Goal: Information Seeking & Learning: Learn about a topic

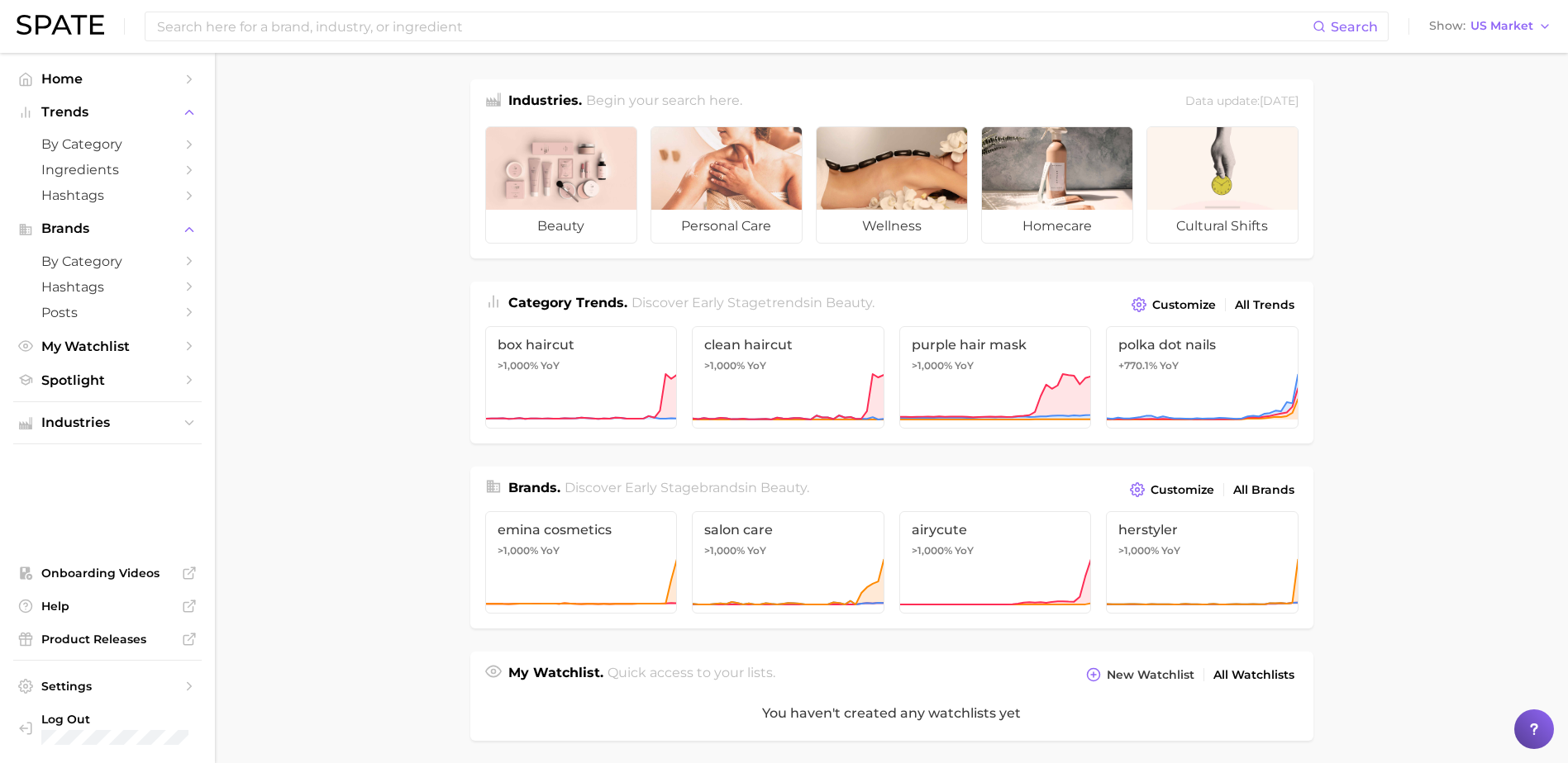
click at [448, 46] on div "Search Show US Market" at bounding box center [784, 26] width 1535 height 53
click at [443, 32] on input at bounding box center [733, 26] width 1157 height 28
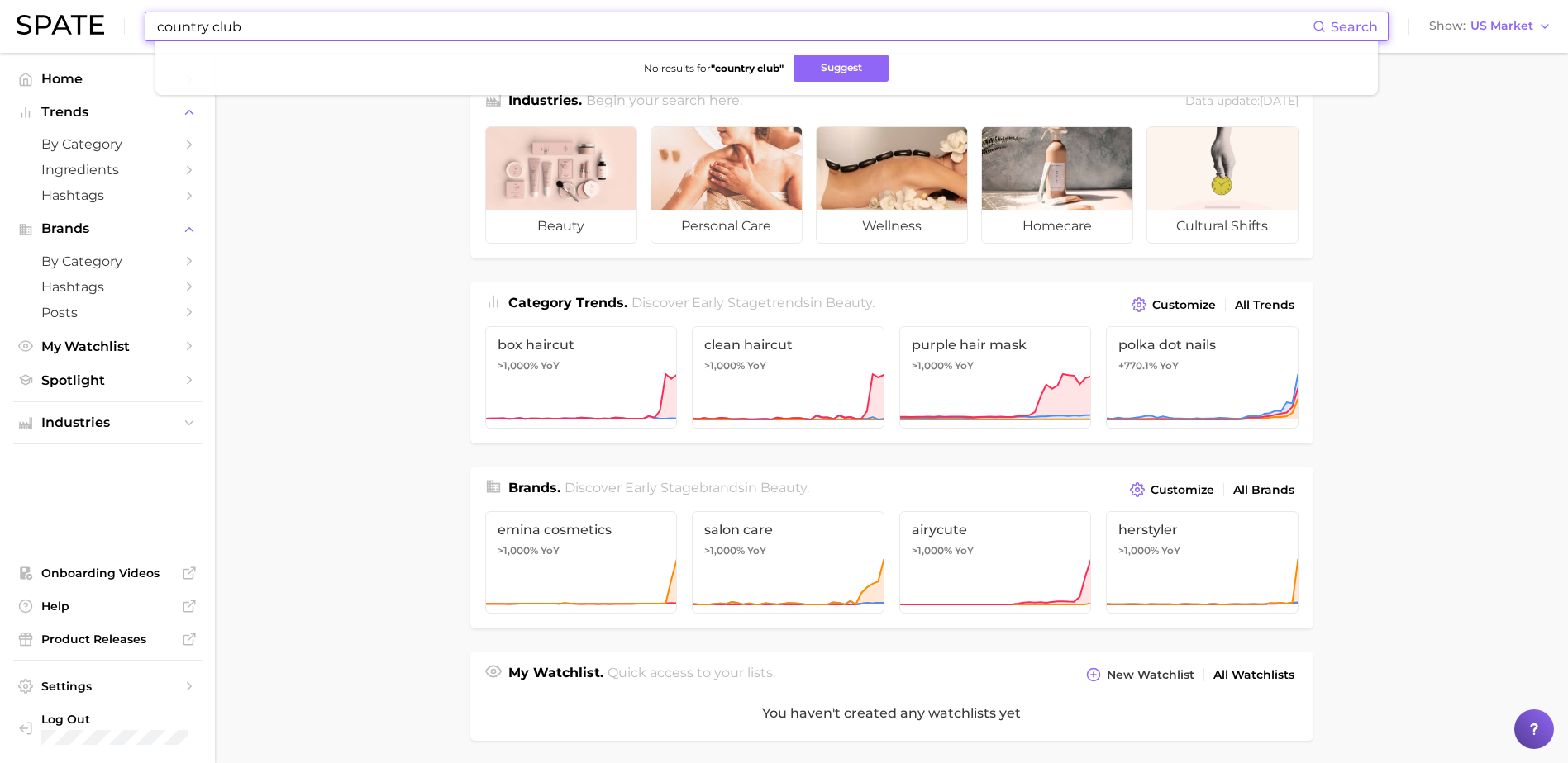
click at [262, 25] on input "country club" at bounding box center [733, 26] width 1157 height 28
click at [215, 24] on input "country club" at bounding box center [733, 26] width 1157 height 28
click at [161, 36] on input "club" at bounding box center [733, 26] width 1157 height 28
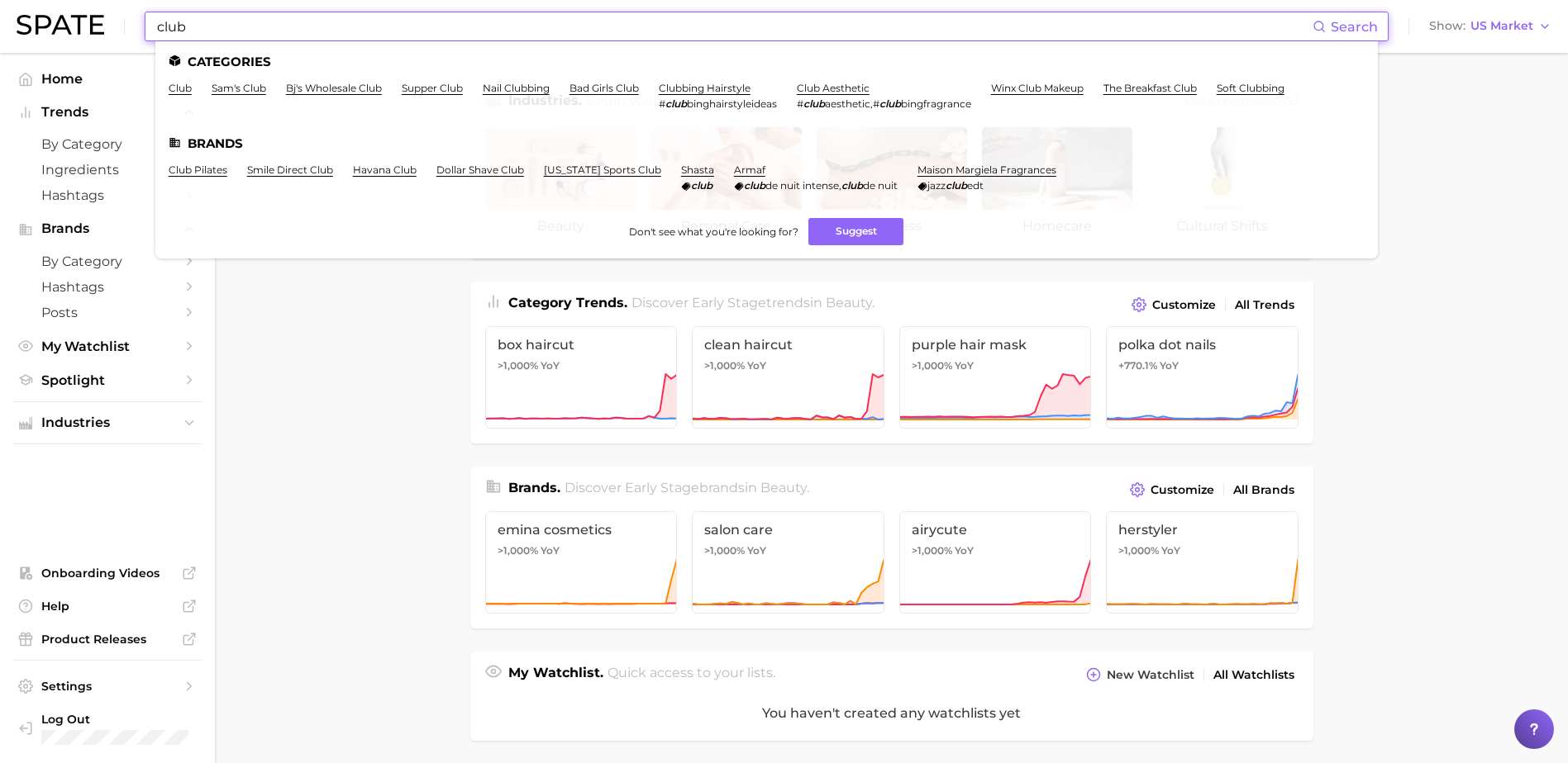
click at [202, 34] on input "club" at bounding box center [733, 26] width 1157 height 28
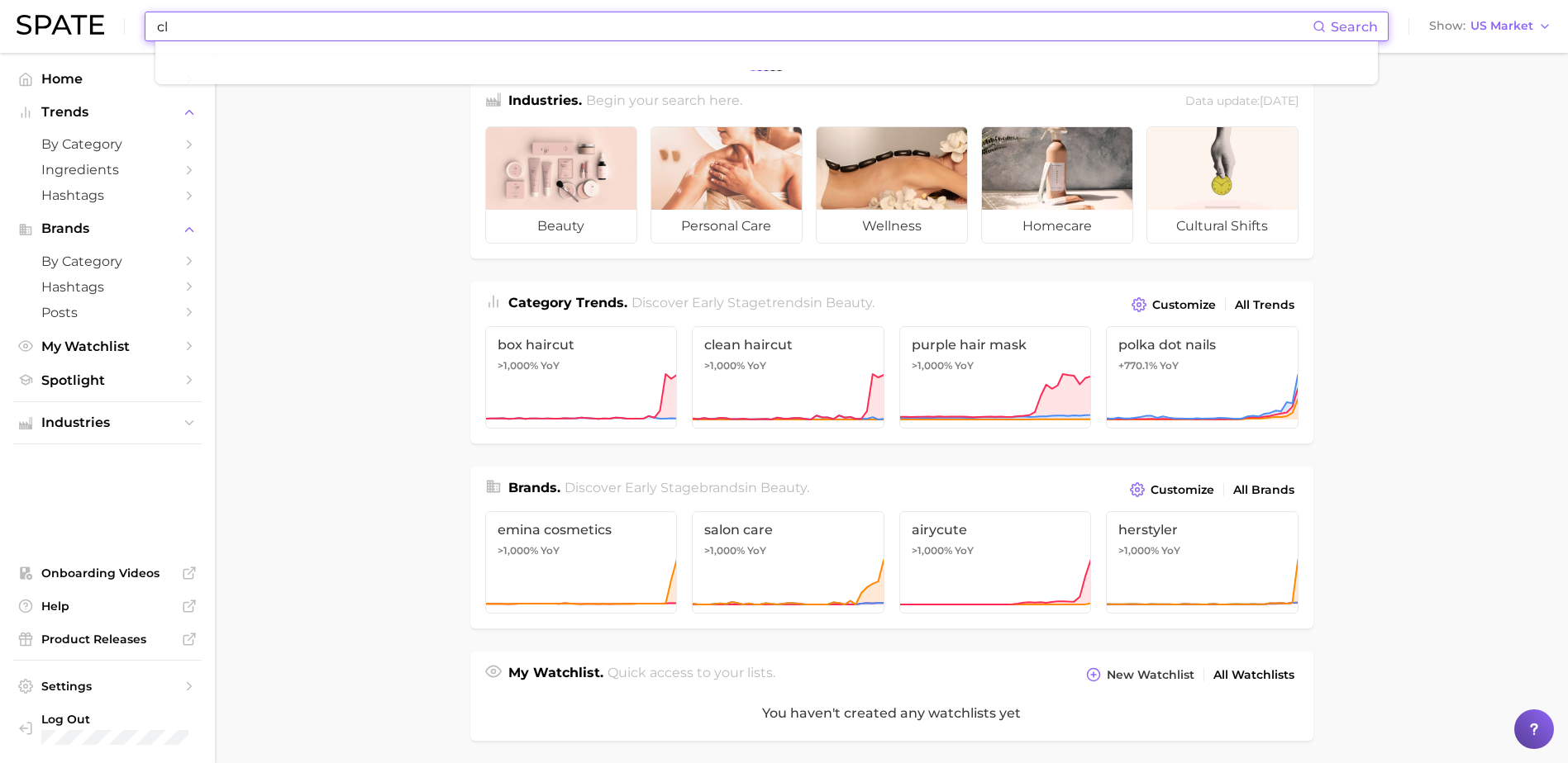
type input "c"
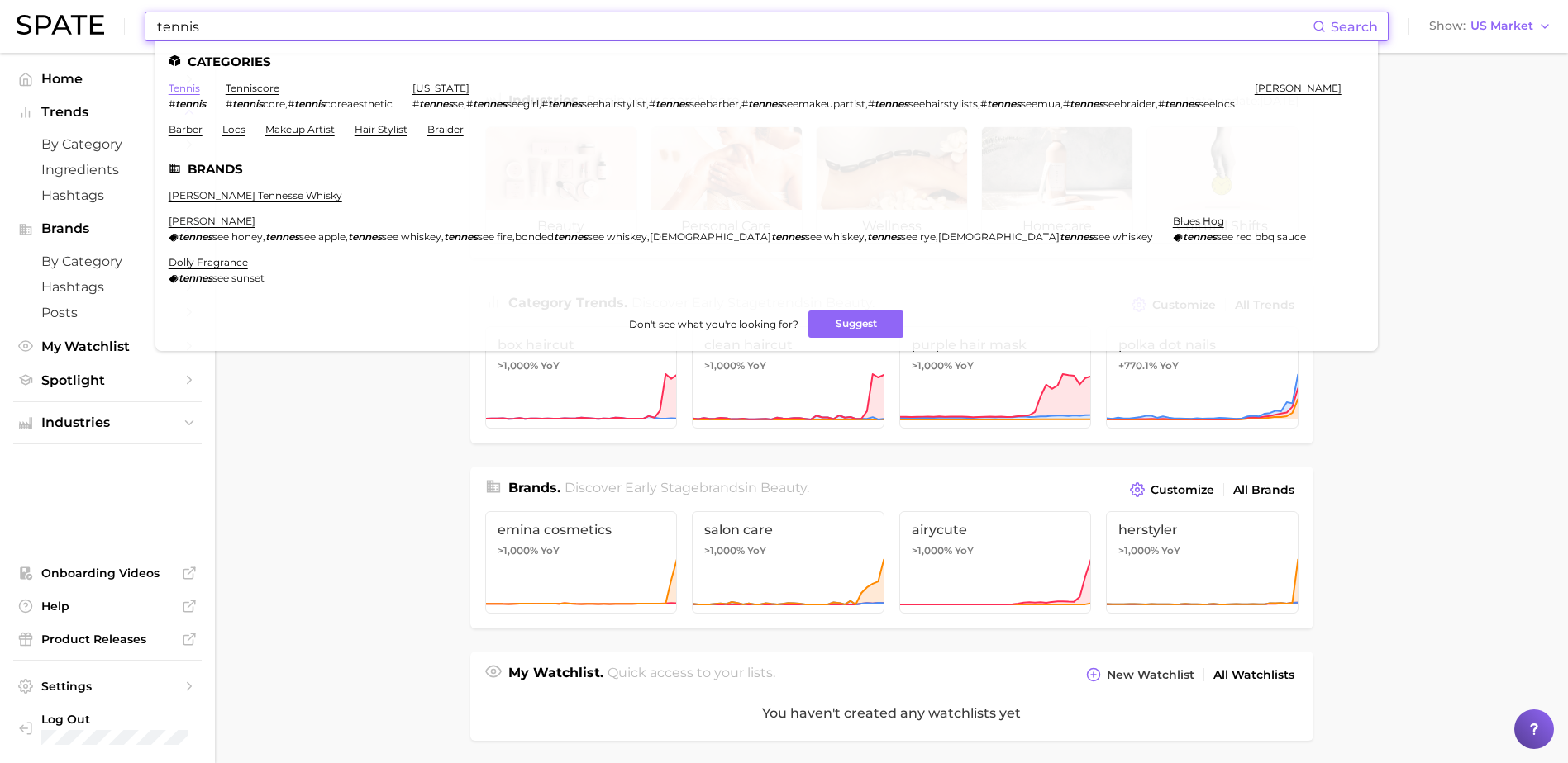
type input "tennis"
click at [181, 92] on link "tennis" at bounding box center [184, 87] width 32 height 12
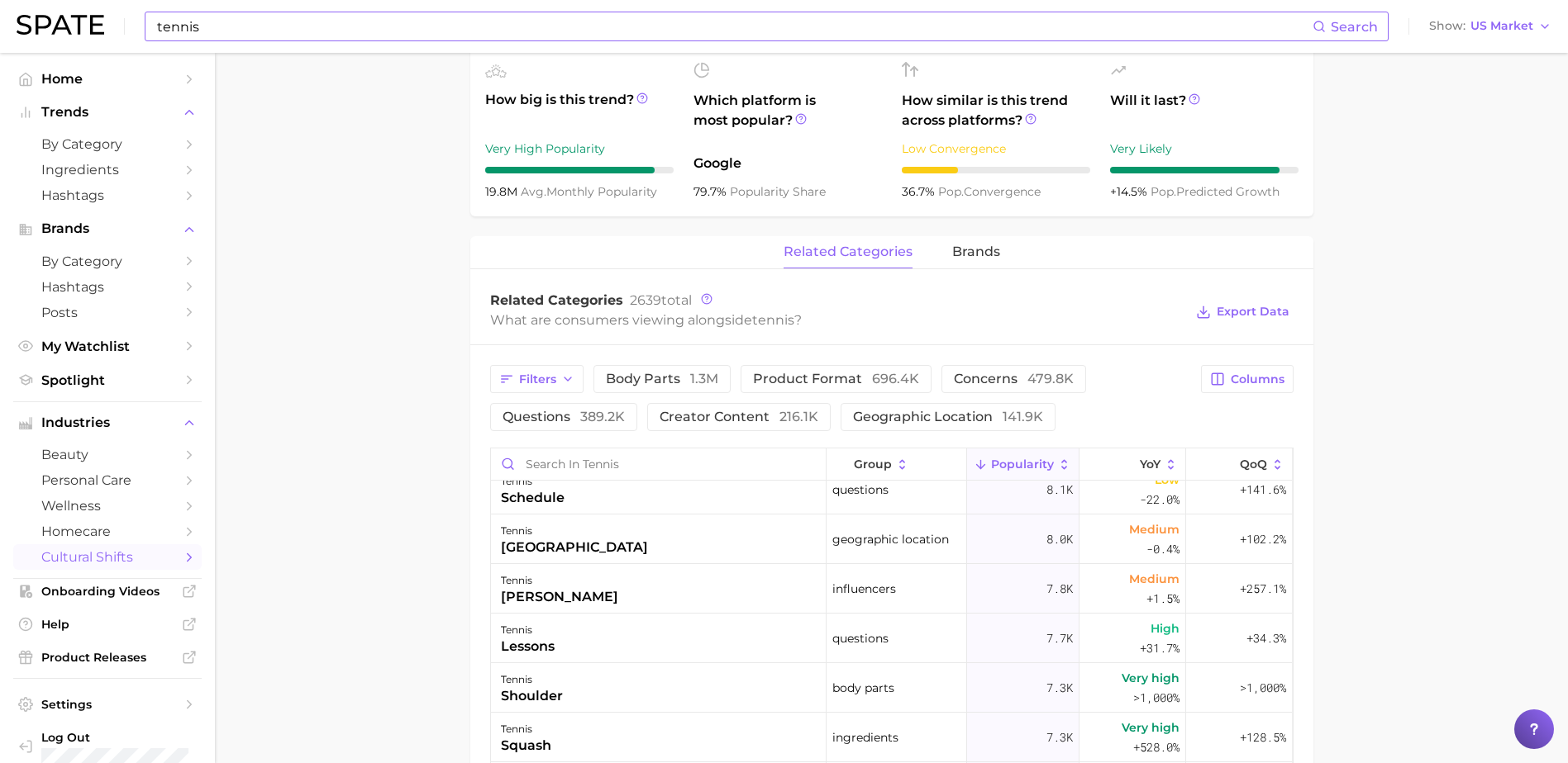
scroll to position [330, 0]
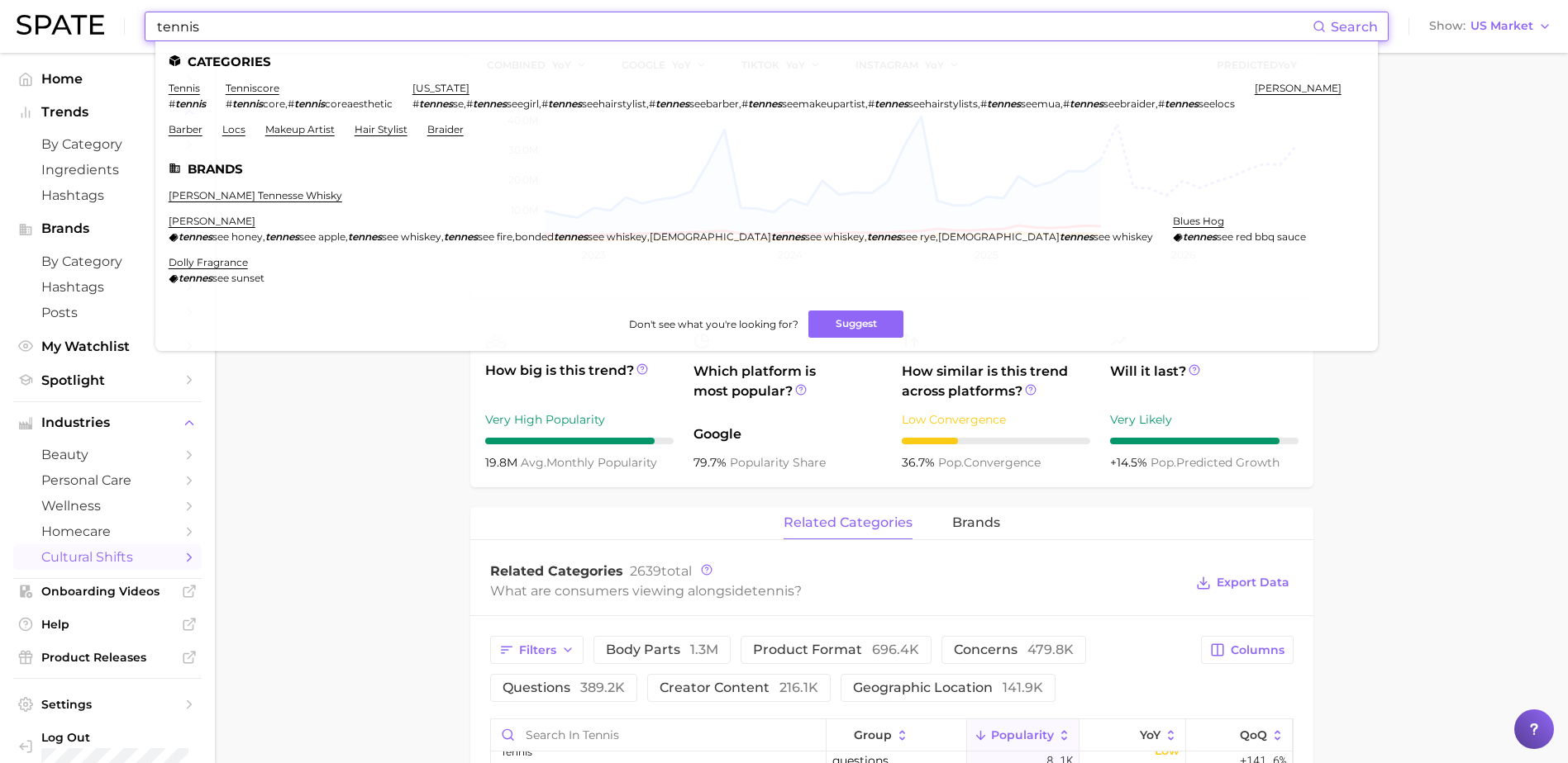
click at [210, 34] on input "tennis" at bounding box center [733, 26] width 1157 height 28
drag, startPoint x: 209, startPoint y: 30, endPoint x: 143, endPoint y: 25, distance: 66.2
click at [145, 25] on div "tennis Search Categories tennis # tennis tenniscore # tennis core , # tennis co…" at bounding box center [767, 26] width 1244 height 30
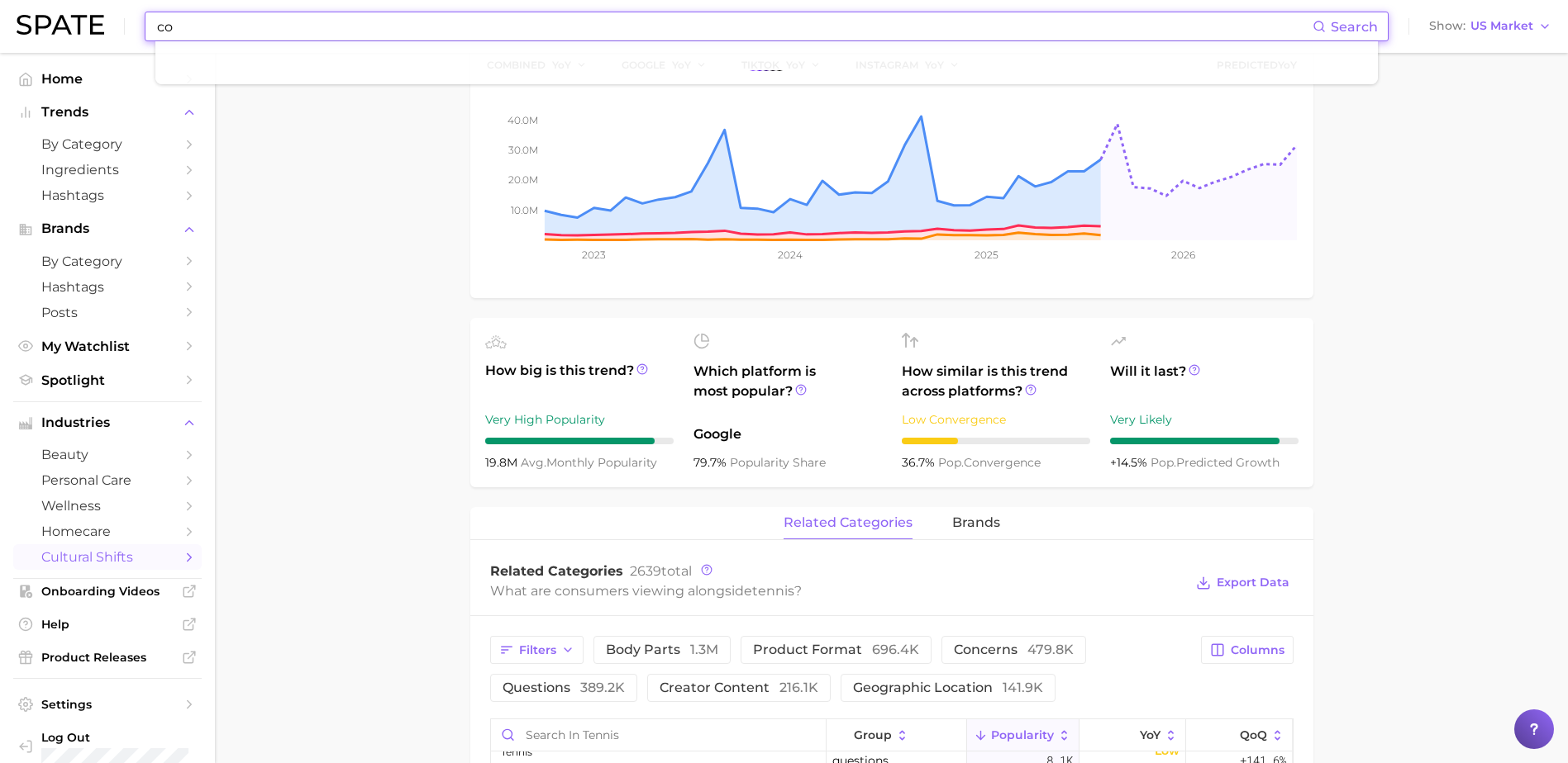
type input "c"
drag, startPoint x: 203, startPoint y: 29, endPoint x: 36, endPoint y: 27, distance: 167.0
click at [38, 29] on div "tennis club Search No results for " tennis club " Suggest Show US Market" at bounding box center [784, 26] width 1535 height 53
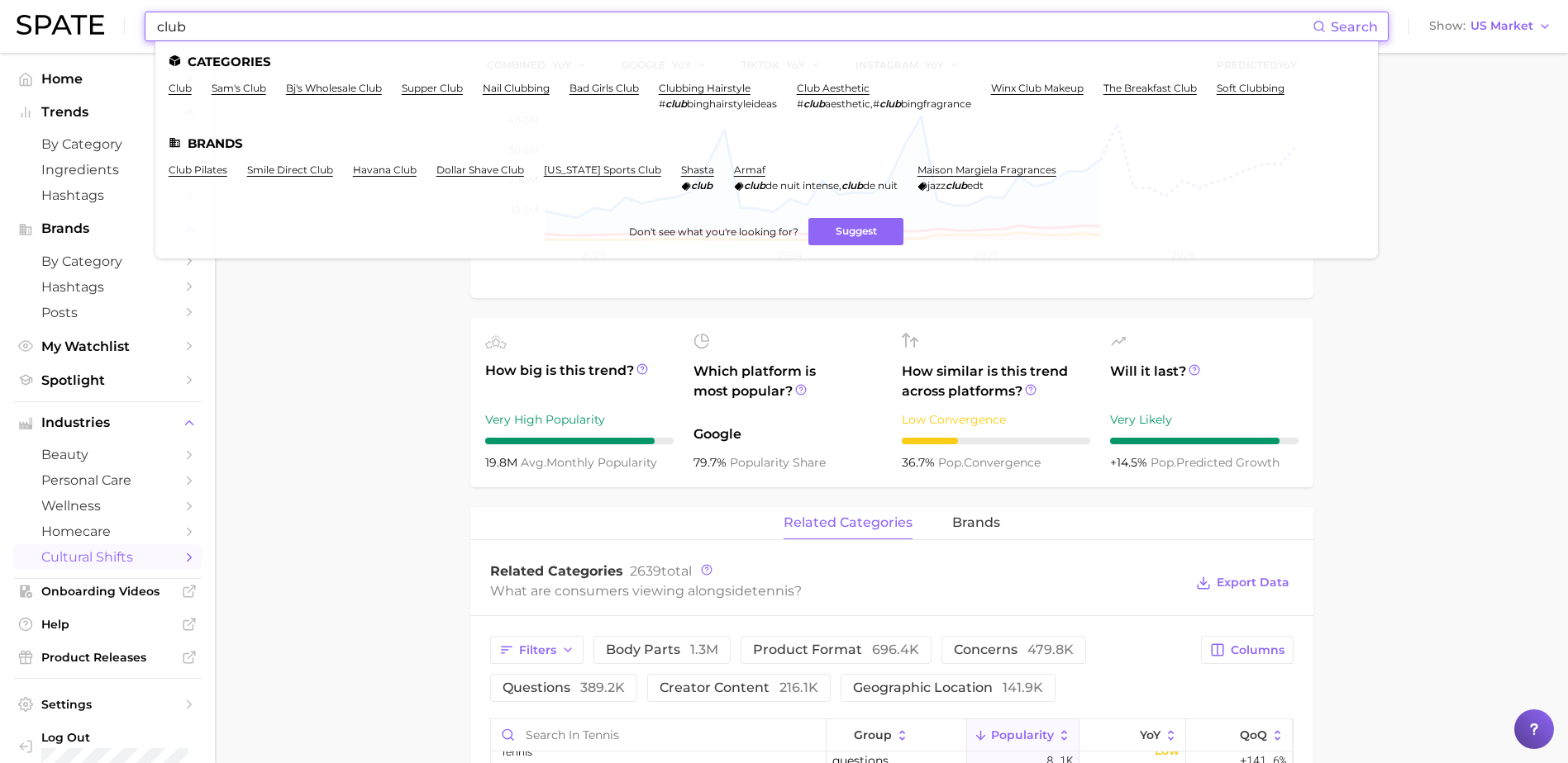
type input "club"
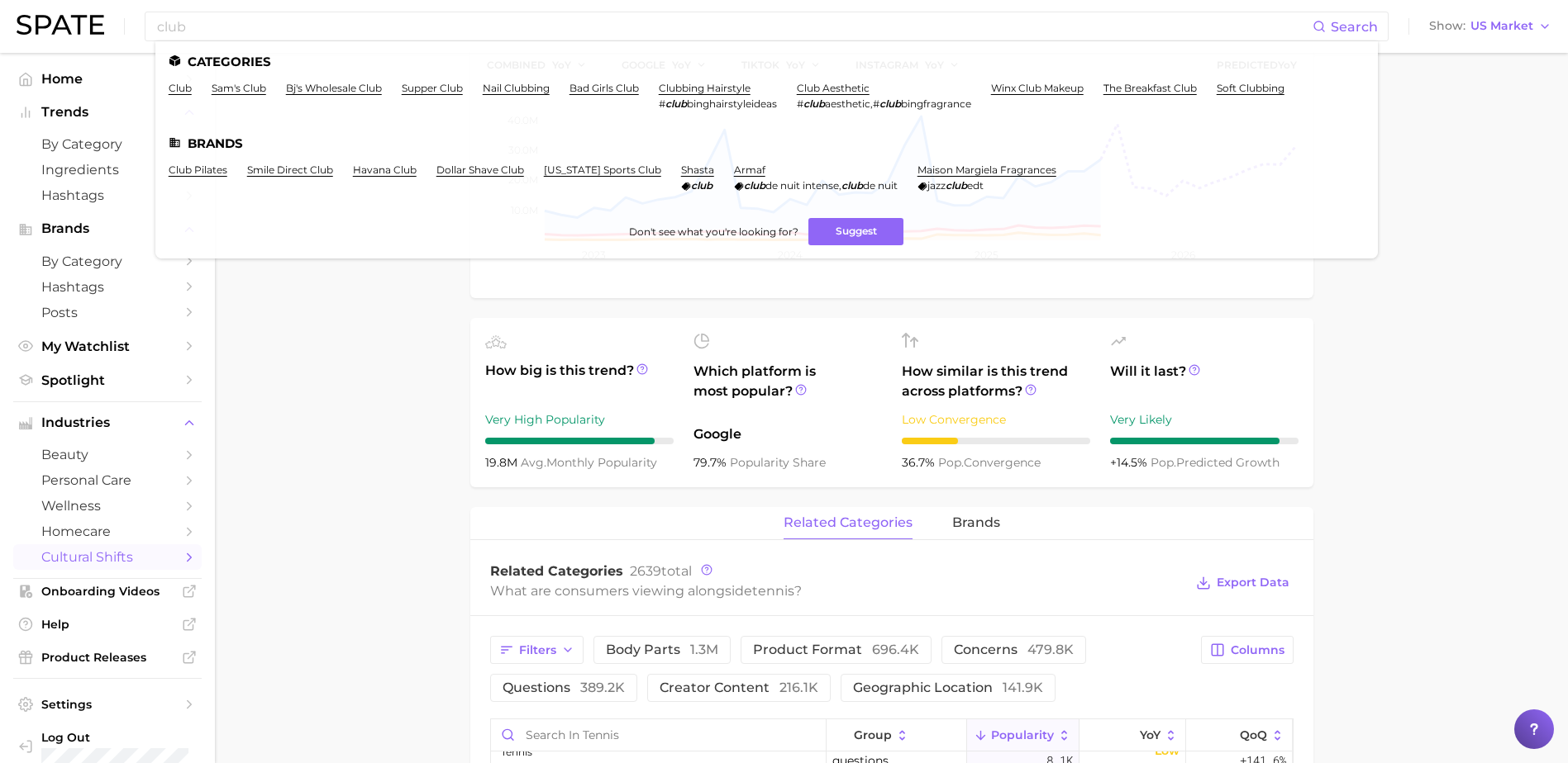
click at [309, 371] on main "1. societal shifts & culture 2. life & society 3. sports & workouts Overview Go…" at bounding box center [892, 653] width 1353 height 1862
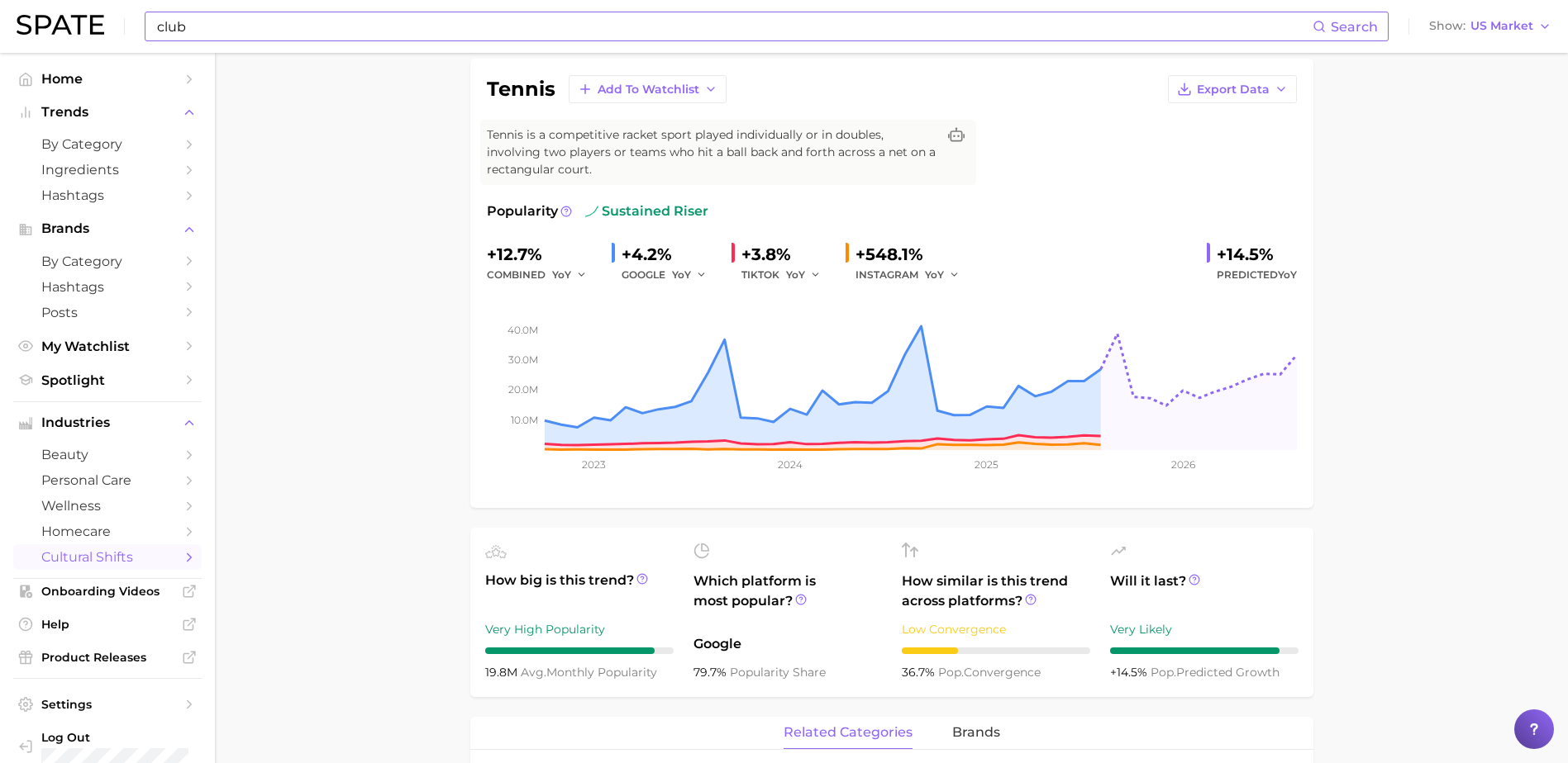
scroll to position [0, 0]
